Goal: Task Accomplishment & Management: Manage account settings

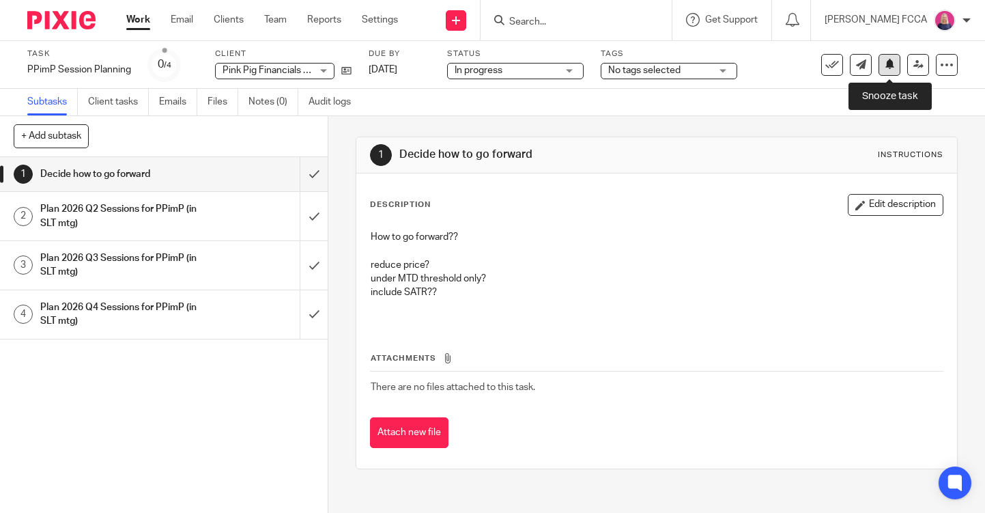
click at [890, 65] on icon at bounding box center [890, 64] width 10 height 10
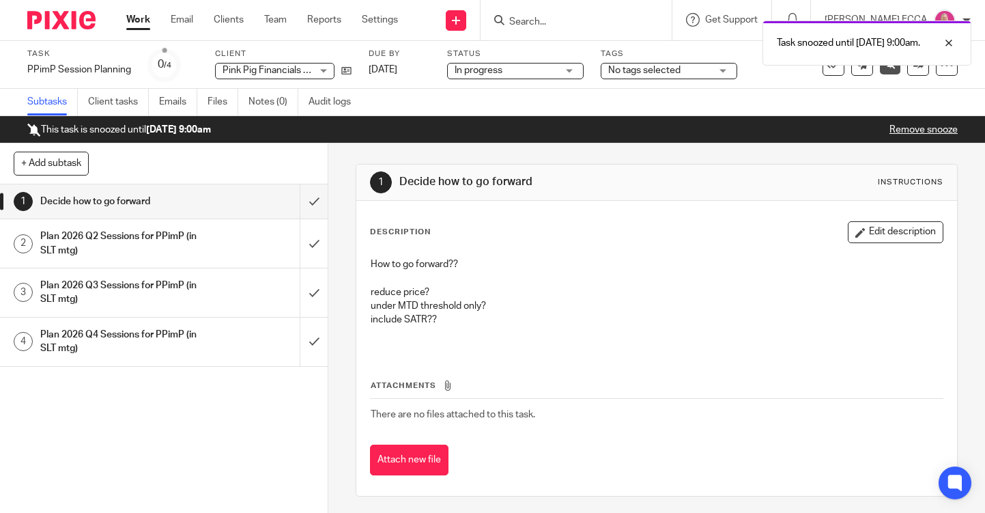
click at [55, 26] on img at bounding box center [61, 20] width 68 height 18
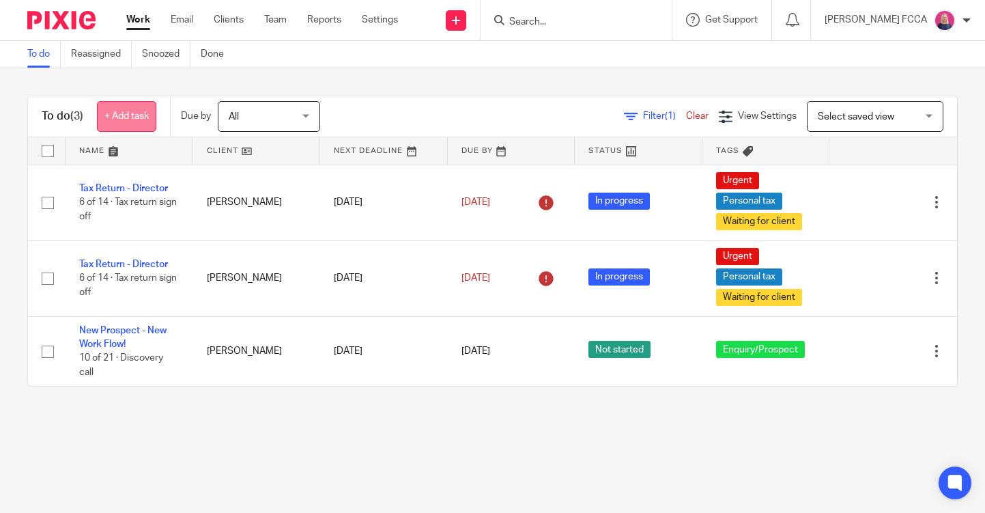
click at [125, 118] on link "+ Add task" at bounding box center [126, 116] width 59 height 31
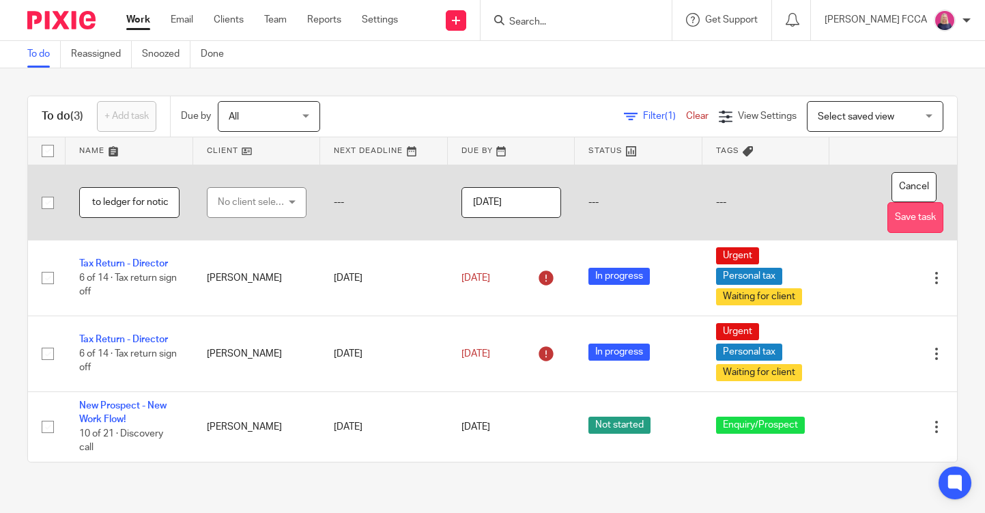
scroll to position [0, 126]
type input "Canx On Cad Xero & reduce to ledger for notice"
click at [518, 195] on input "2025-10-14" at bounding box center [512, 202] width 100 height 31
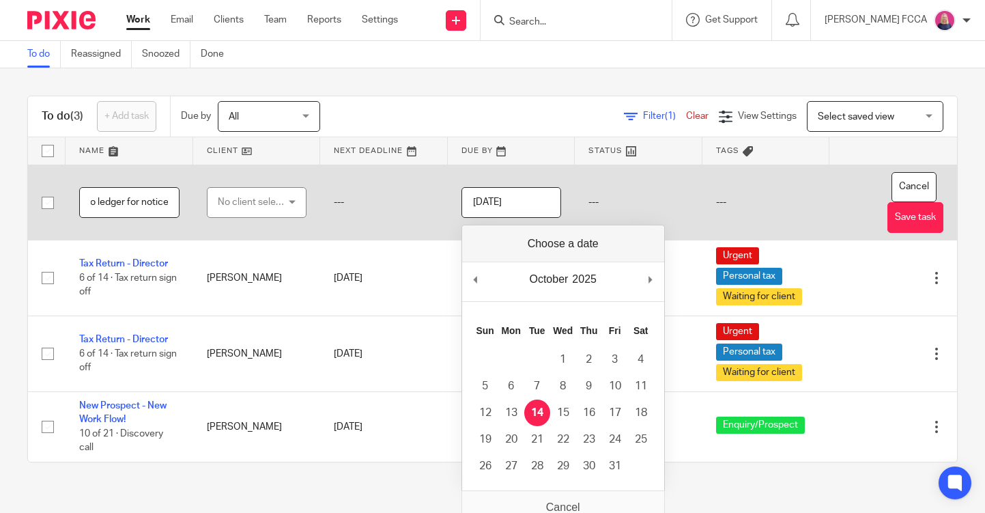
scroll to position [0, 0]
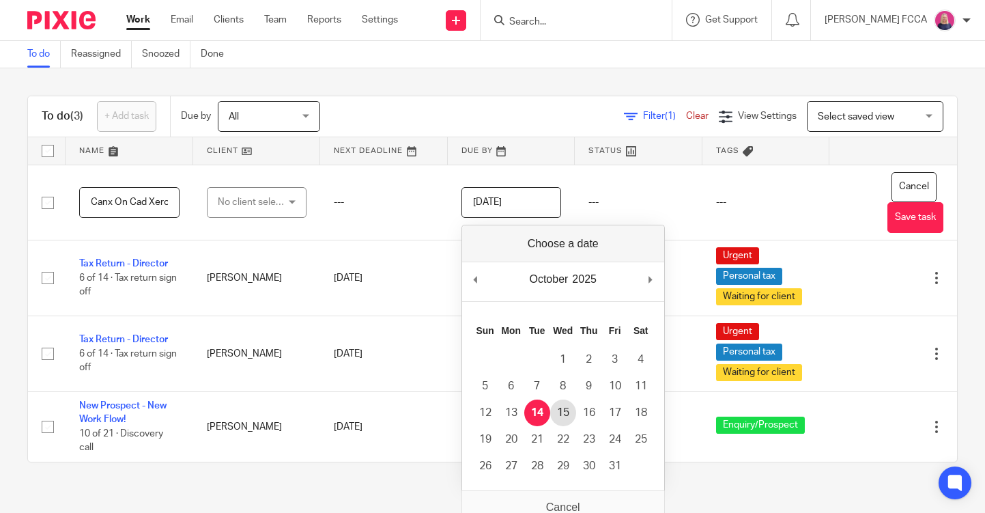
type input "2025-10-15"
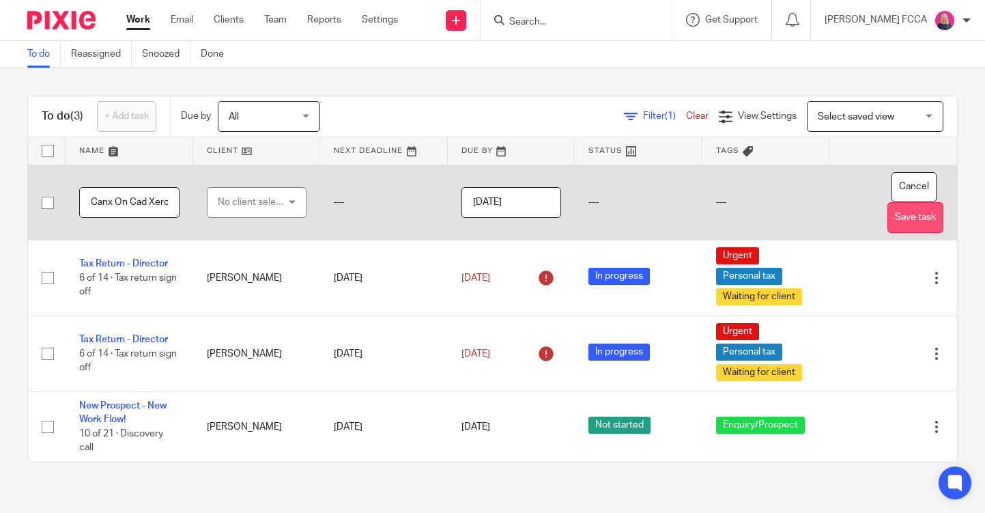
click at [913, 218] on button "Save task" at bounding box center [916, 217] width 56 height 31
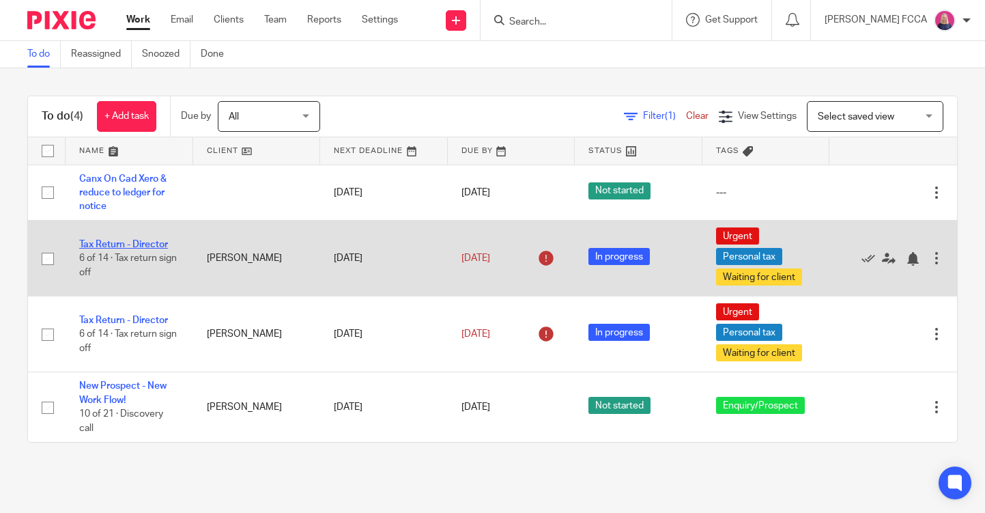
click at [141, 242] on link "Tax Return - Director" at bounding box center [123, 245] width 89 height 10
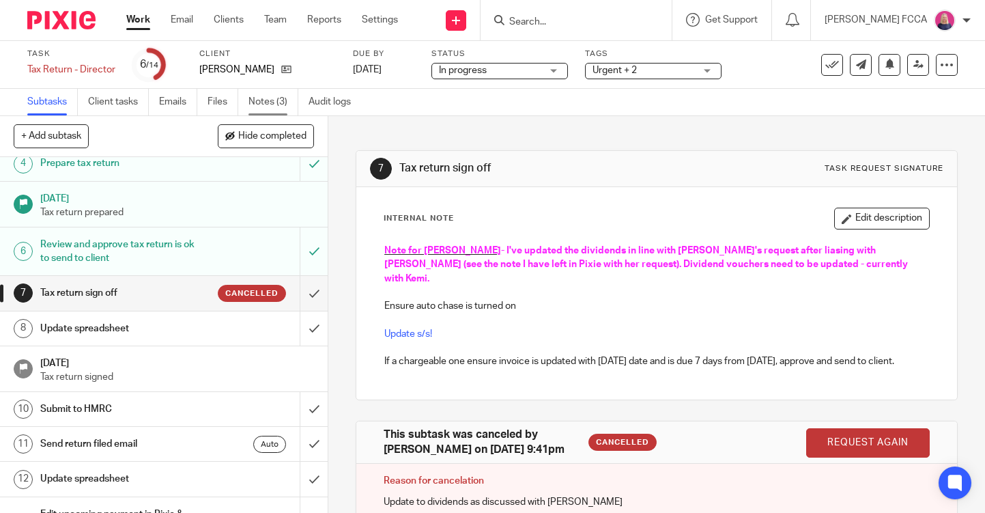
click at [259, 104] on link "Notes (3)" at bounding box center [274, 102] width 50 height 27
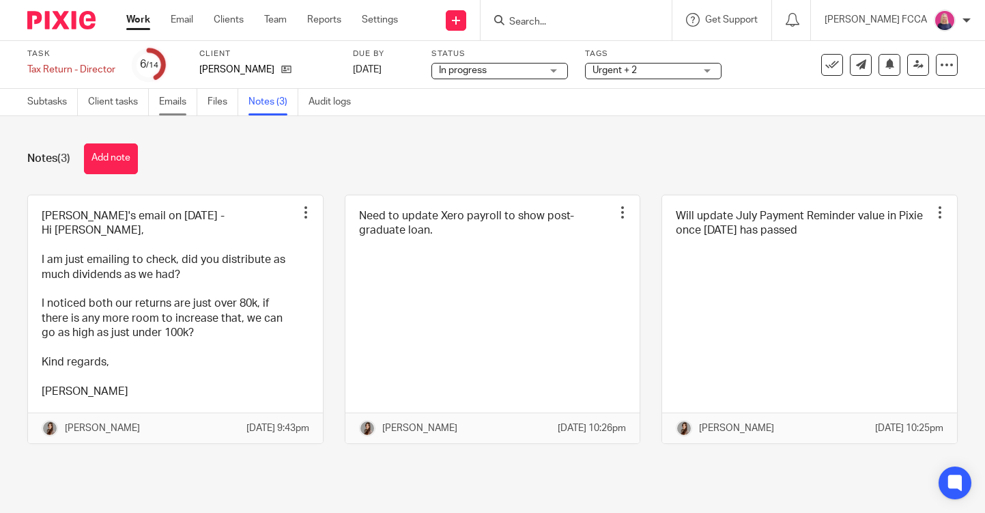
click at [173, 106] on link "Emails" at bounding box center [178, 102] width 38 height 27
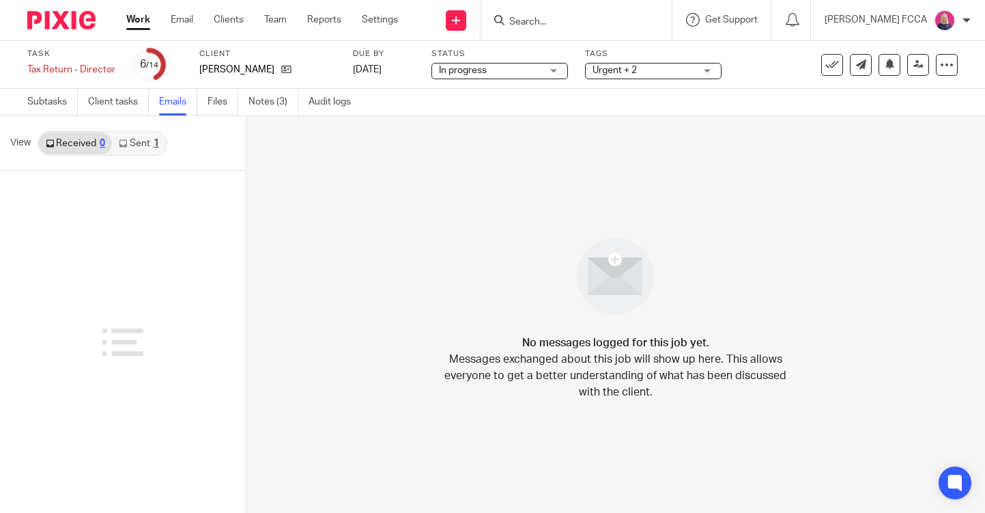
click at [155, 144] on div "1" at bounding box center [156, 144] width 5 height 10
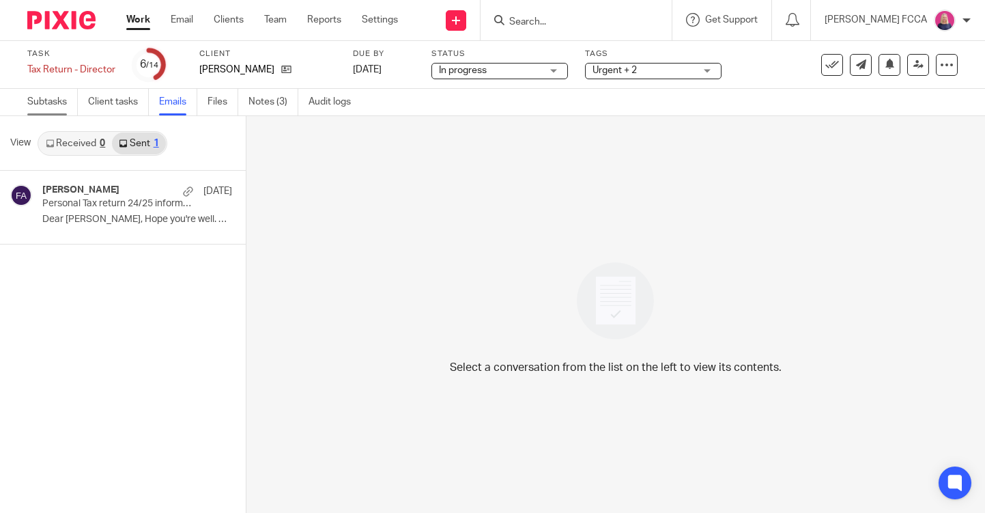
click at [50, 106] on link "Subtasks" at bounding box center [52, 102] width 51 height 27
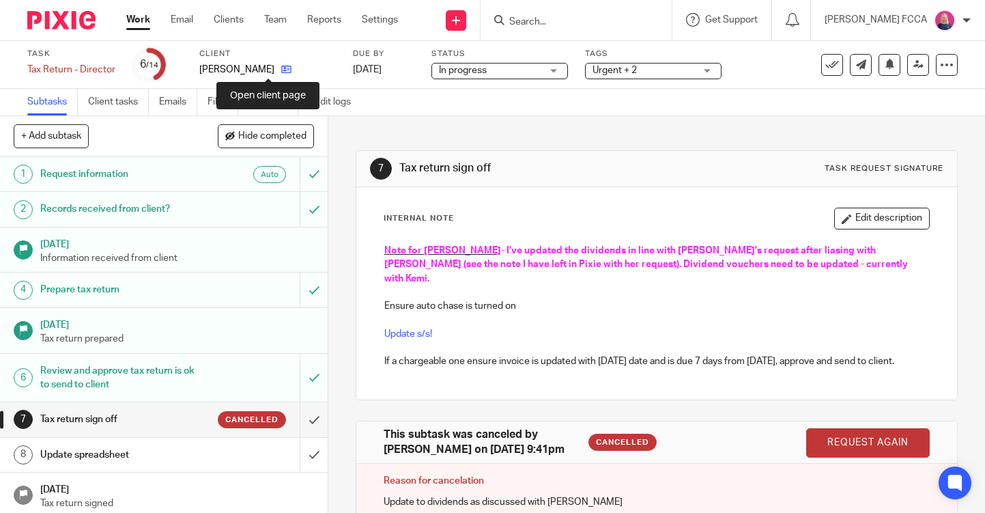
click at [281, 70] on icon at bounding box center [286, 69] width 10 height 10
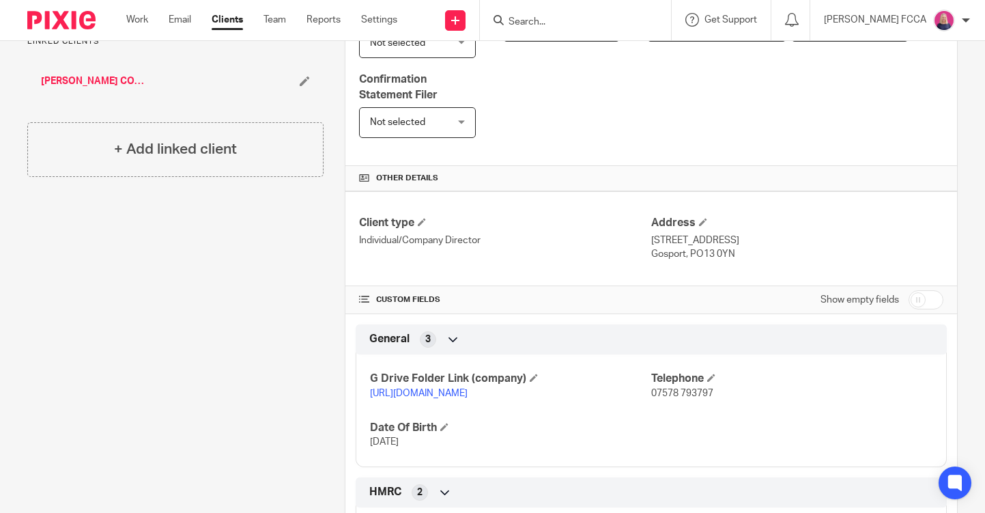
scroll to position [547, 0]
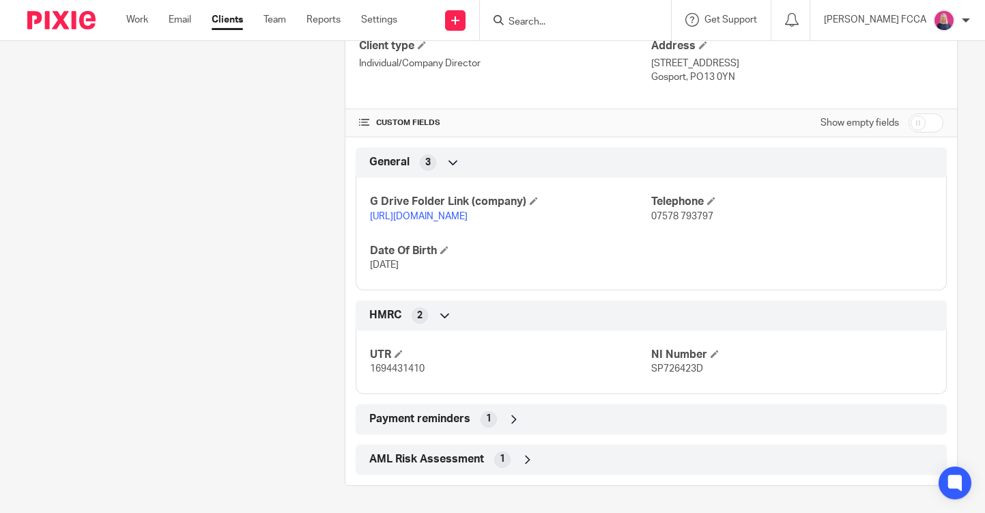
click at [468, 212] on link "[URL][DOMAIN_NAME]" at bounding box center [419, 217] width 98 height 10
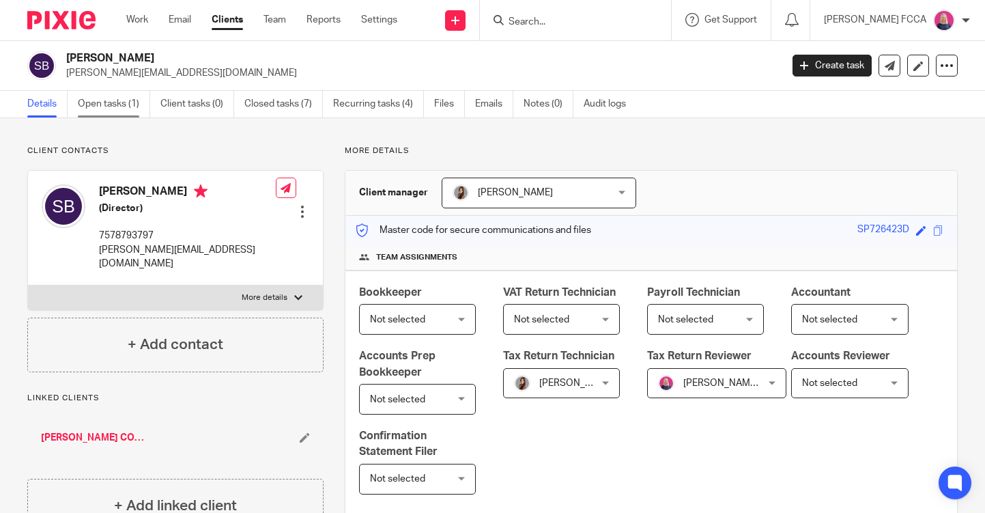
click at [101, 102] on link "Open tasks (1)" at bounding box center [114, 104] width 72 height 27
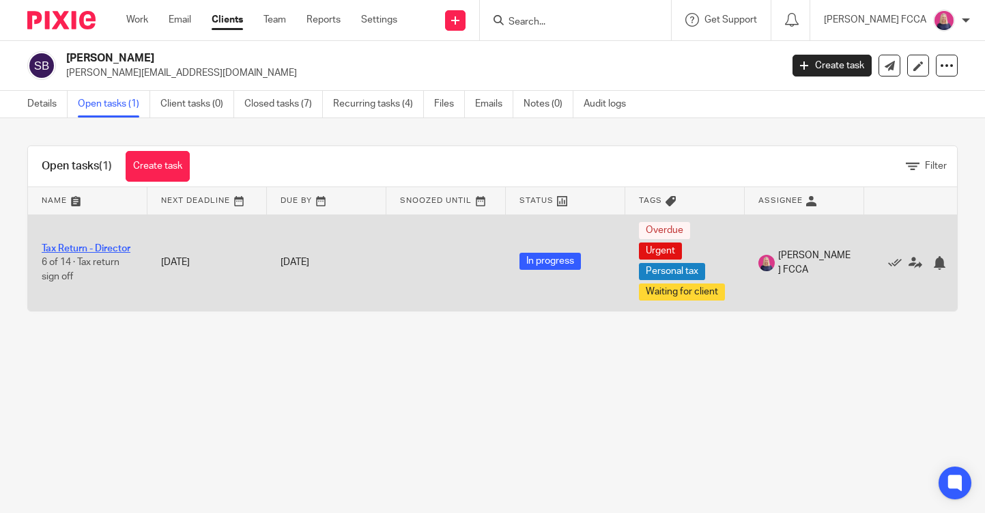
click at [79, 248] on link "Tax Return - Director" at bounding box center [86, 249] width 89 height 10
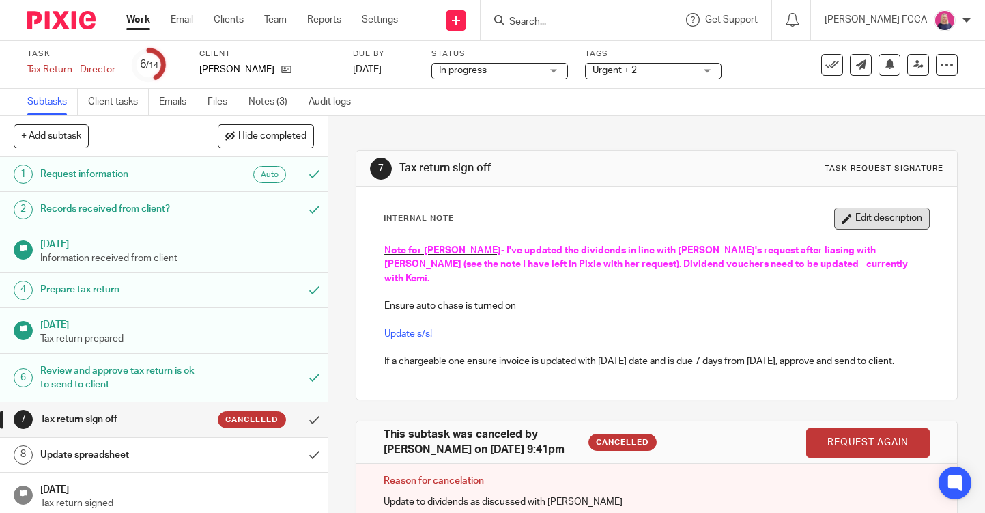
click at [879, 224] on button "Edit description" at bounding box center [882, 219] width 96 height 22
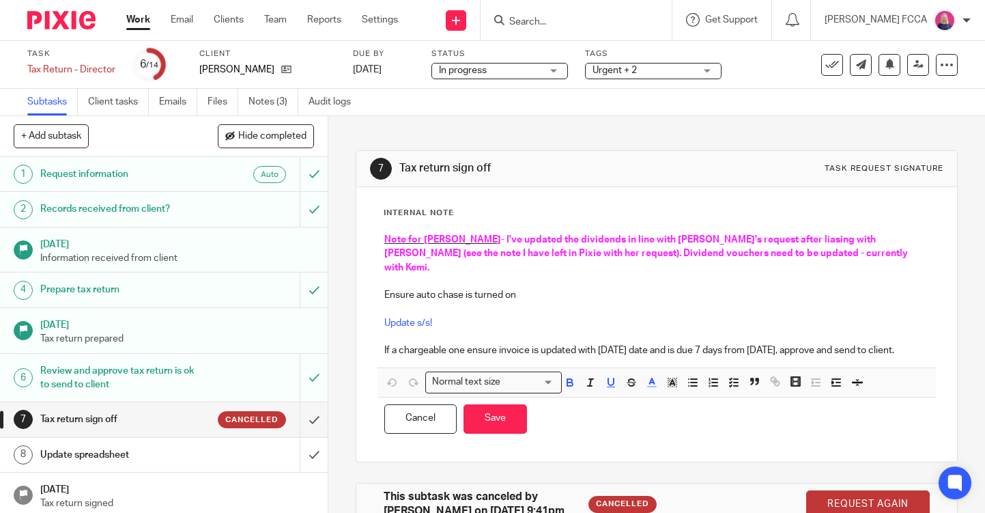
click at [797, 253] on p "Note for Cheryl - I've updated the dividends in line with Sarah's request after…" at bounding box center [656, 254] width 545 height 42
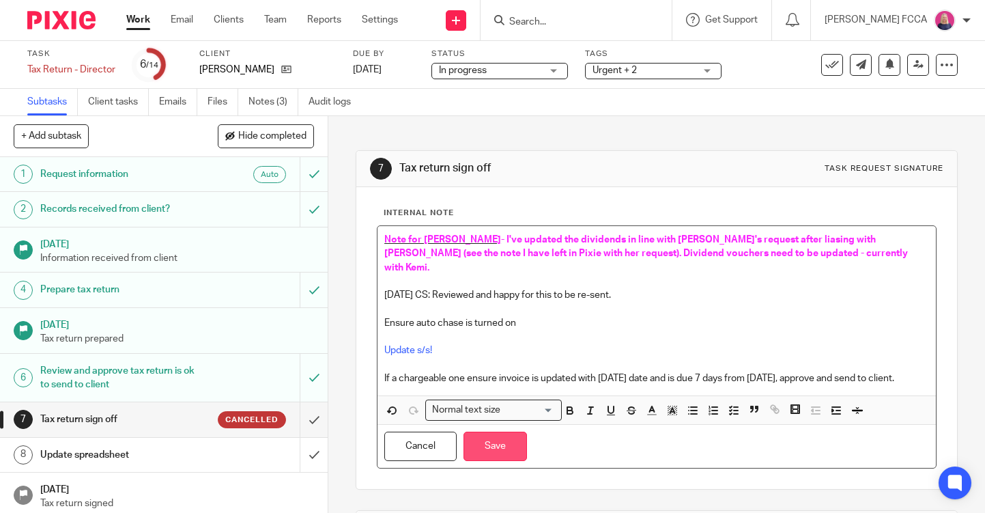
click at [487, 436] on button "Save" at bounding box center [495, 445] width 63 height 29
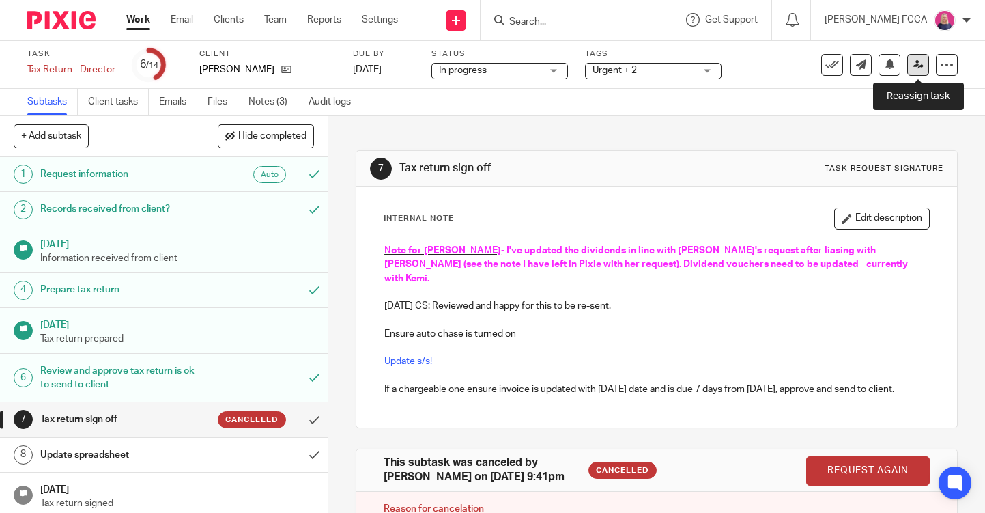
click at [918, 65] on icon at bounding box center [918, 64] width 10 height 10
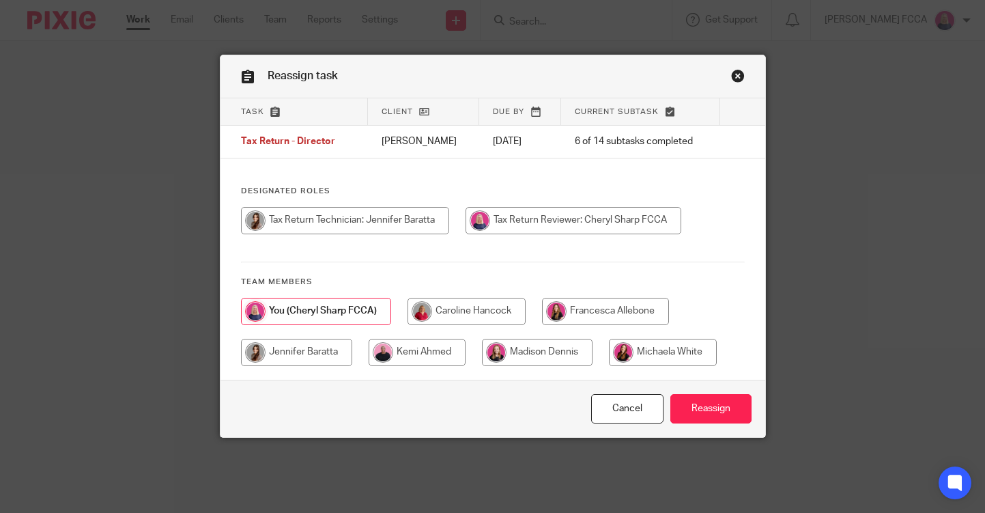
click at [349, 221] on input "radio" at bounding box center [345, 220] width 208 height 27
radio input "true"
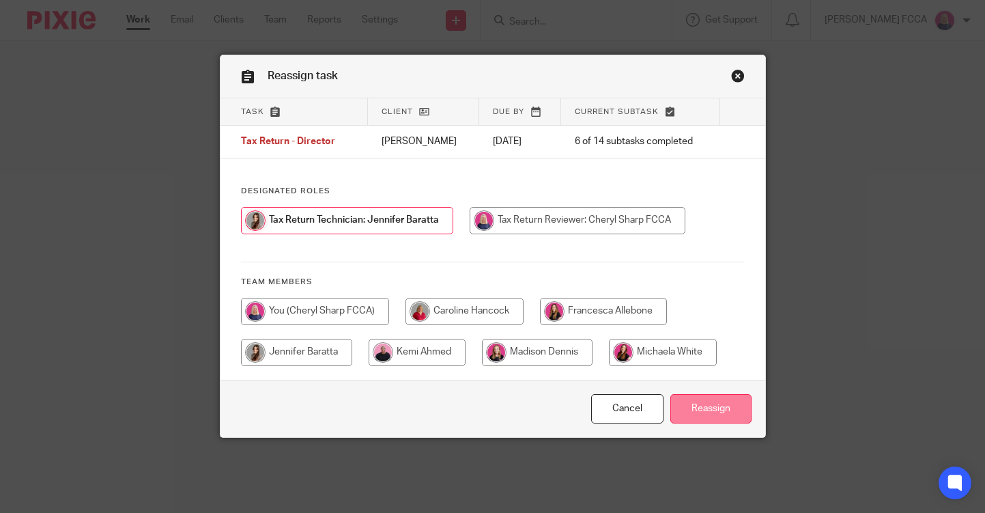
click at [698, 409] on input "Reassign" at bounding box center [710, 408] width 81 height 29
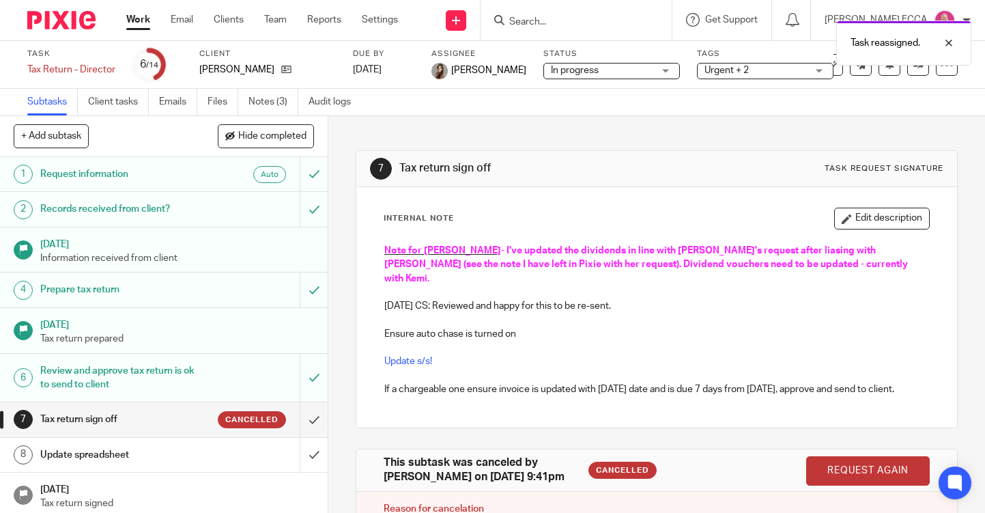
click at [71, 28] on img at bounding box center [61, 20] width 68 height 18
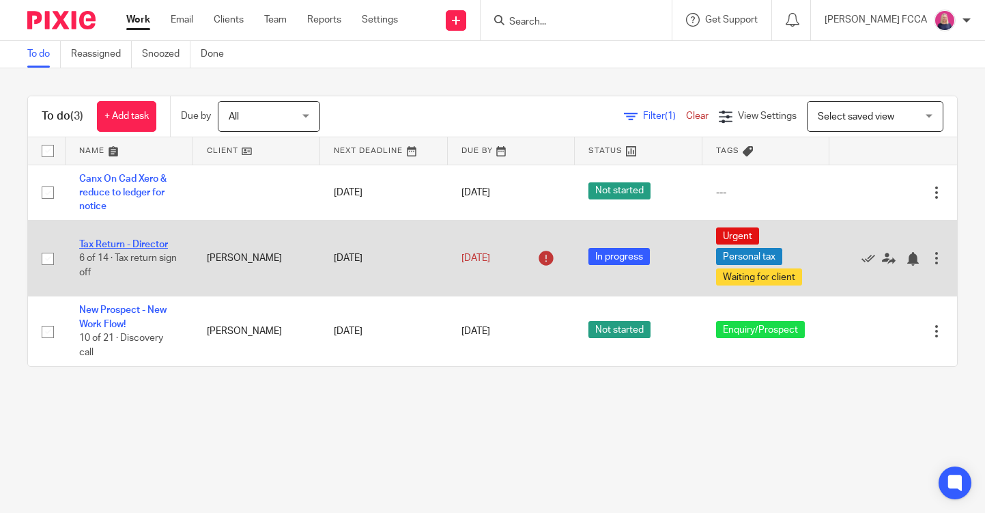
click at [116, 247] on link "Tax Return - Director" at bounding box center [123, 245] width 89 height 10
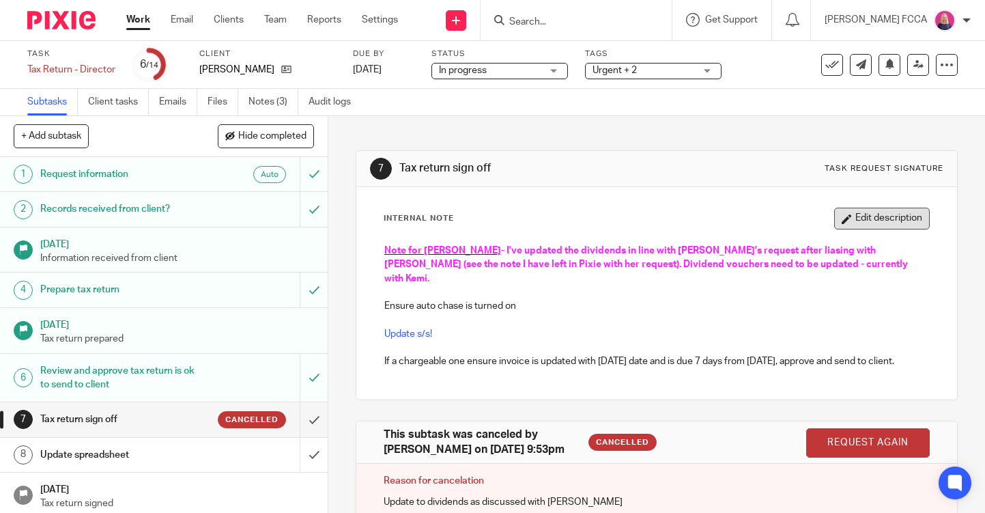
click at [876, 222] on button "Edit description" at bounding box center [882, 219] width 96 height 22
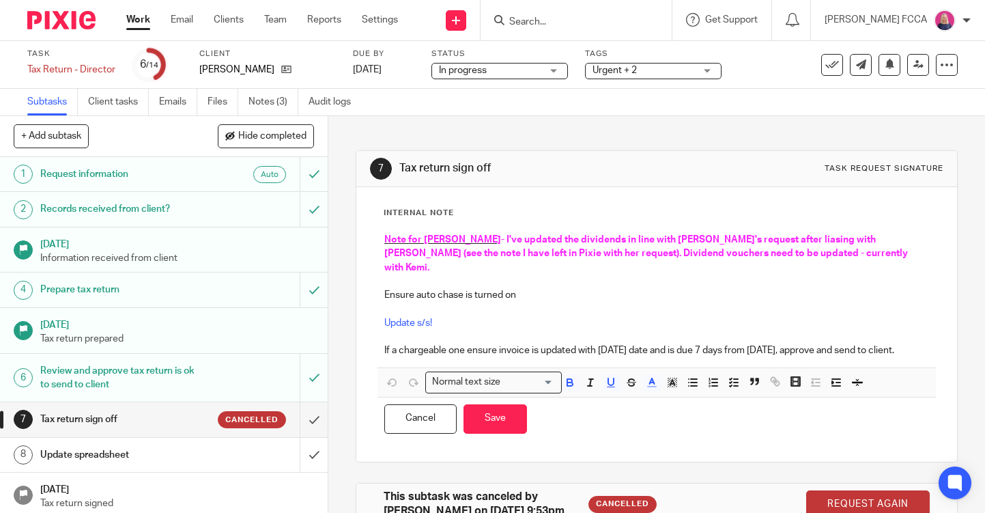
click at [800, 255] on p "Note for Cheryl - I've updated the dividends in line with Sarah's request after…" at bounding box center [656, 254] width 545 height 42
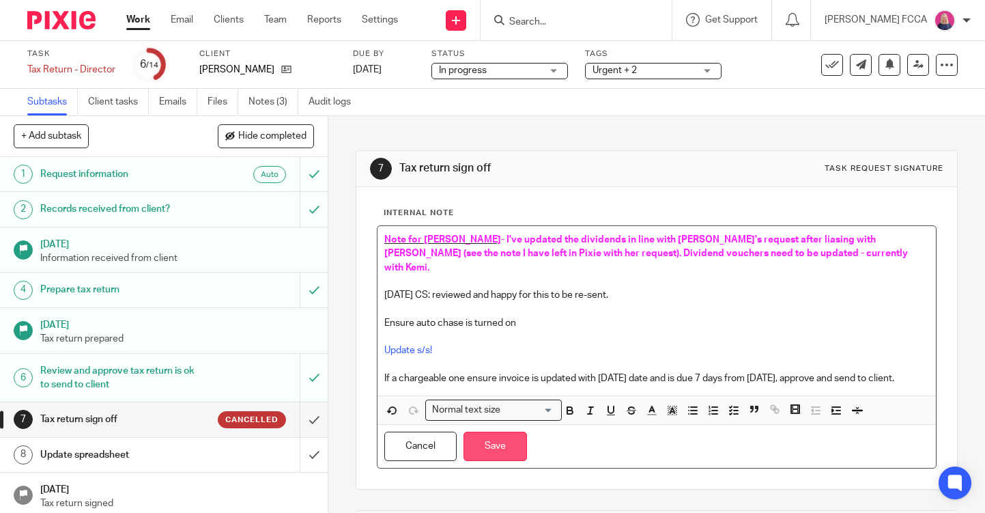
click at [500, 439] on button "Save" at bounding box center [495, 445] width 63 height 29
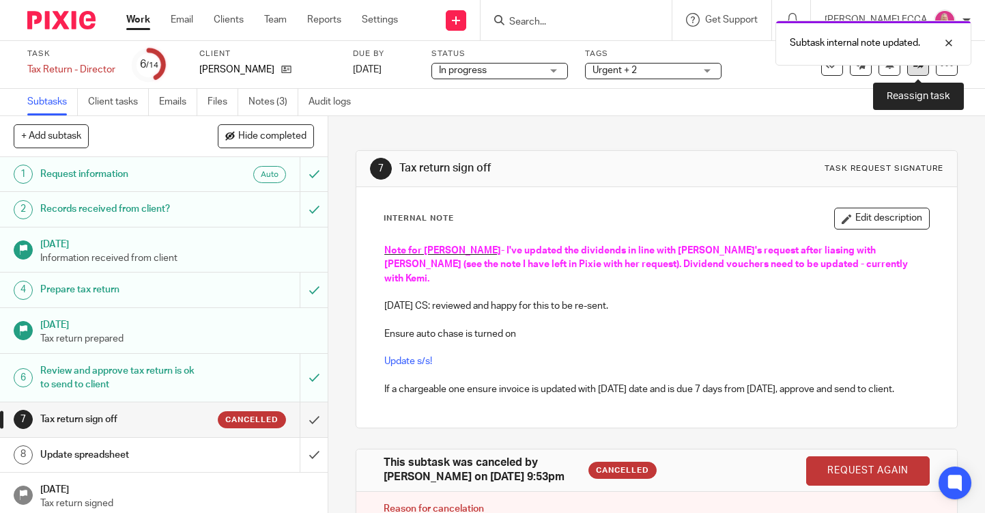
click at [916, 71] on link at bounding box center [918, 65] width 22 height 22
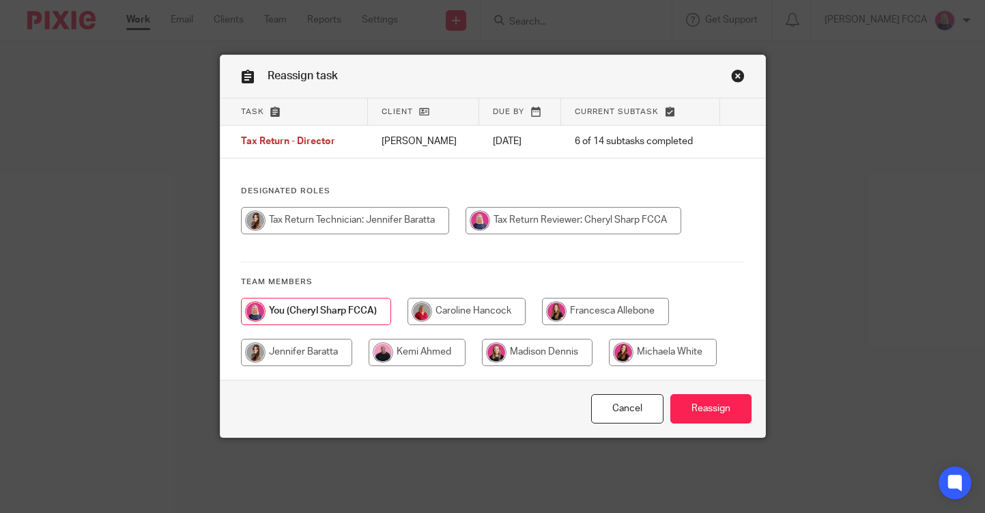
click at [354, 215] on input "radio" at bounding box center [345, 220] width 208 height 27
radio input "true"
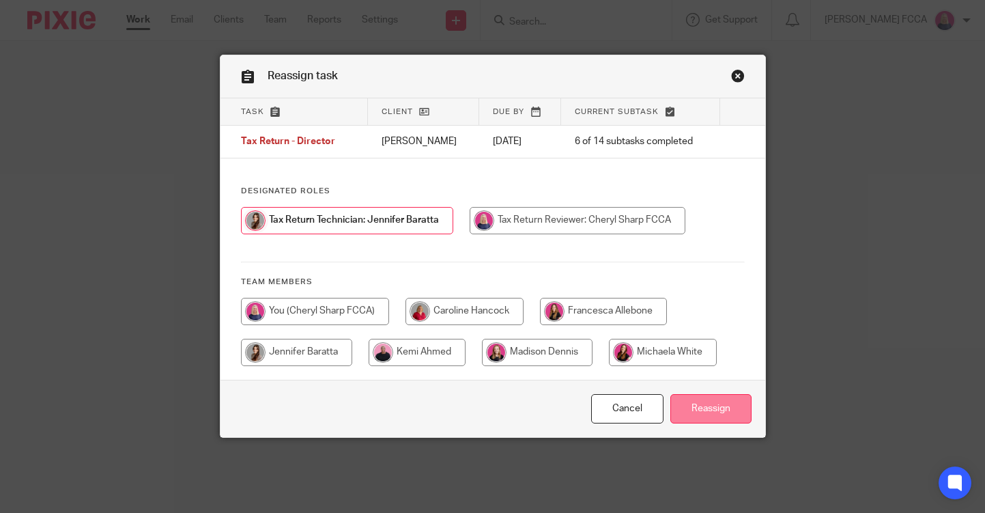
click at [697, 406] on input "Reassign" at bounding box center [710, 408] width 81 height 29
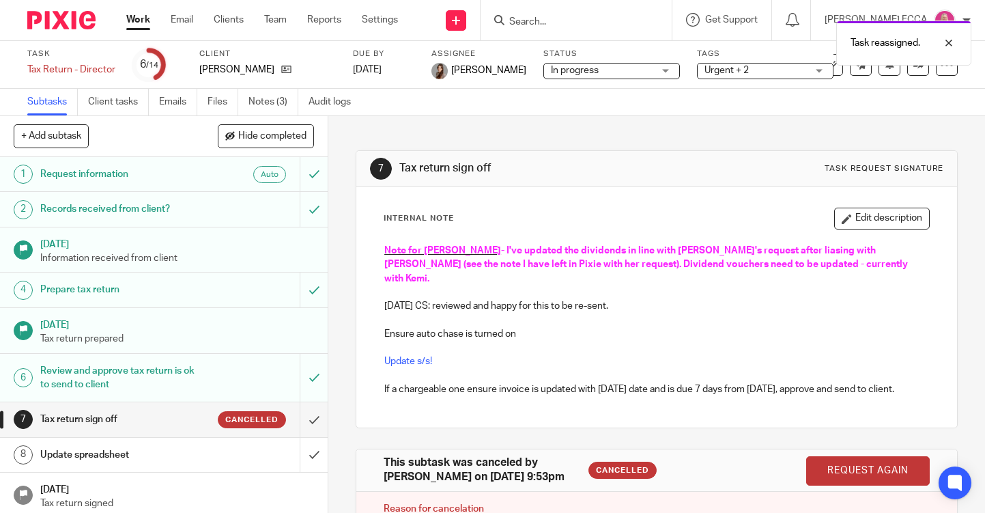
click at [74, 21] on img at bounding box center [61, 20] width 68 height 18
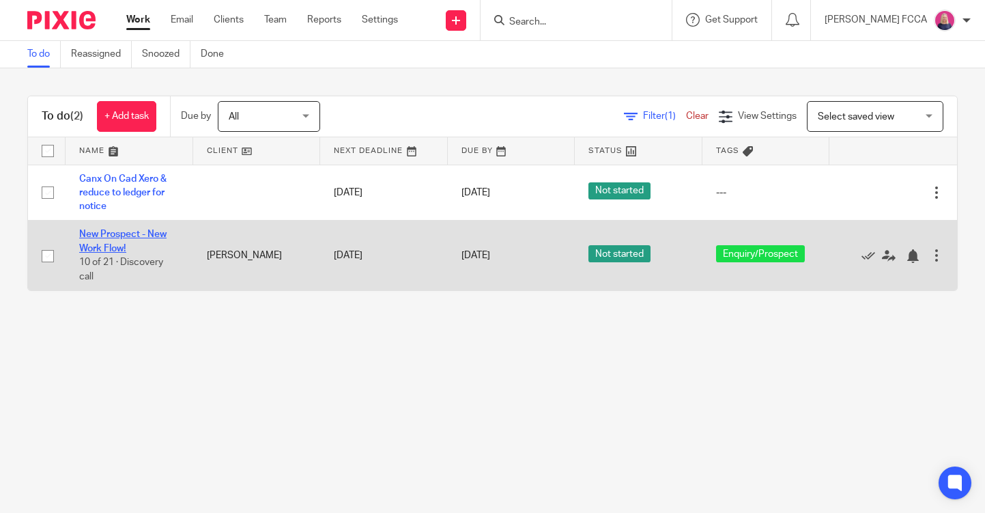
click at [102, 237] on link "New Prospect - New Work Flow!" at bounding box center [122, 240] width 87 height 23
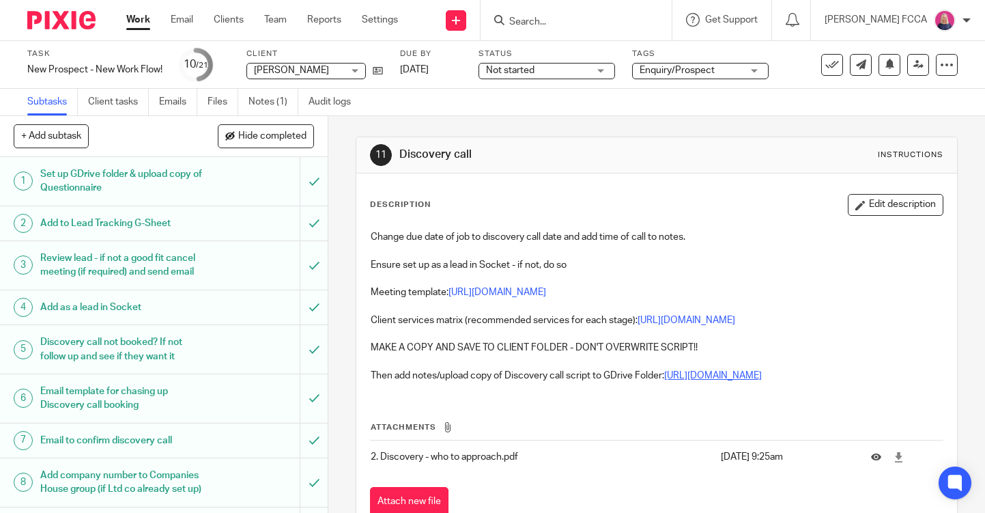
click at [664, 380] on link "https://drive.google.com/drive/folders/1iIVEoAgg1UXoWRnecvTRr0yrvbbp2eut?usp=dr…" at bounding box center [713, 376] width 98 height 10
click at [510, 290] on link "https://docs.google.com/document/d/1StcKlUNIjevSWzDvLkQTIiN1335P7NlP/edit" at bounding box center [498, 292] width 98 height 10
click at [664, 380] on link "https://drive.google.com/drive/folders/1iIVEoAgg1UXoWRnecvTRr0yrvbbp2eut?usp=dr…" at bounding box center [713, 376] width 98 height 10
click at [264, 98] on link "Notes (1)" at bounding box center [274, 102] width 50 height 27
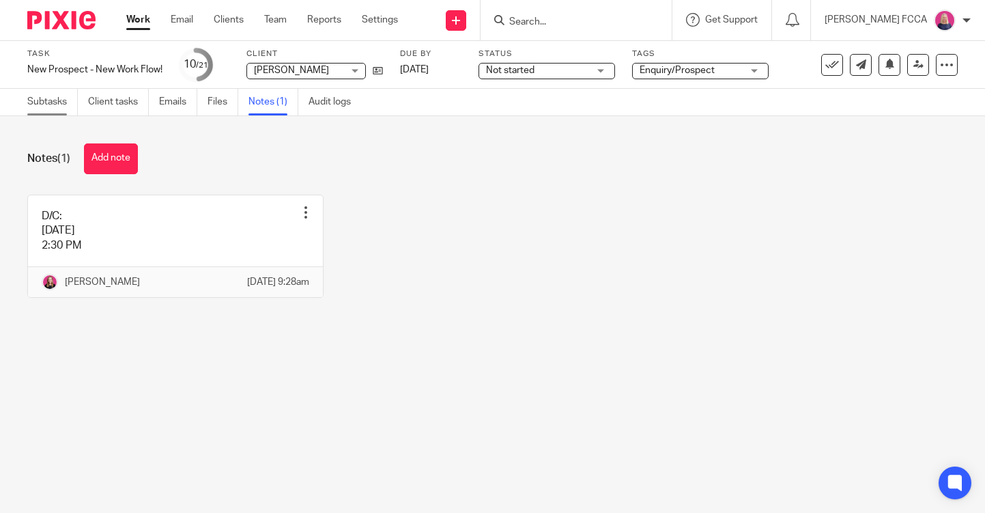
click at [48, 101] on link "Subtasks" at bounding box center [52, 102] width 51 height 27
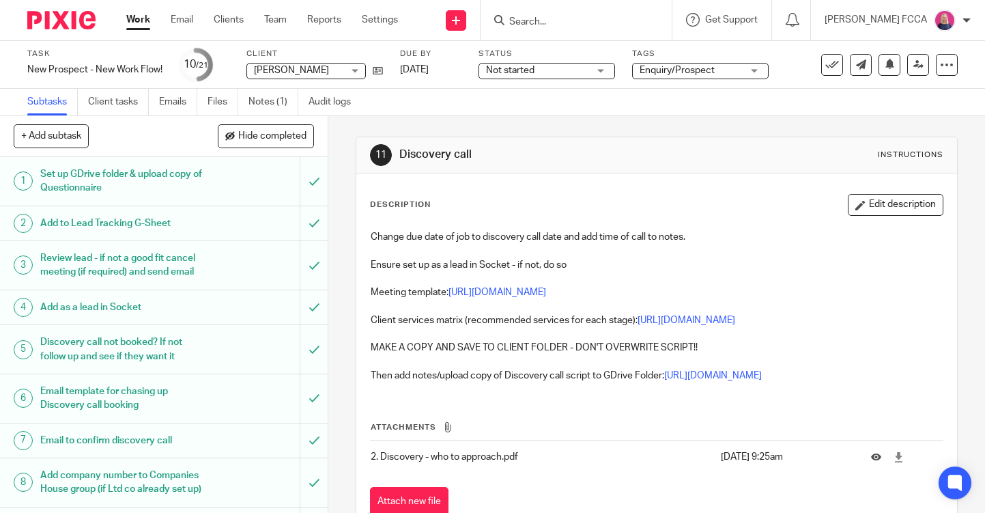
click at [67, 24] on img at bounding box center [61, 20] width 68 height 18
